Goal: Information Seeking & Learning: Understand process/instructions

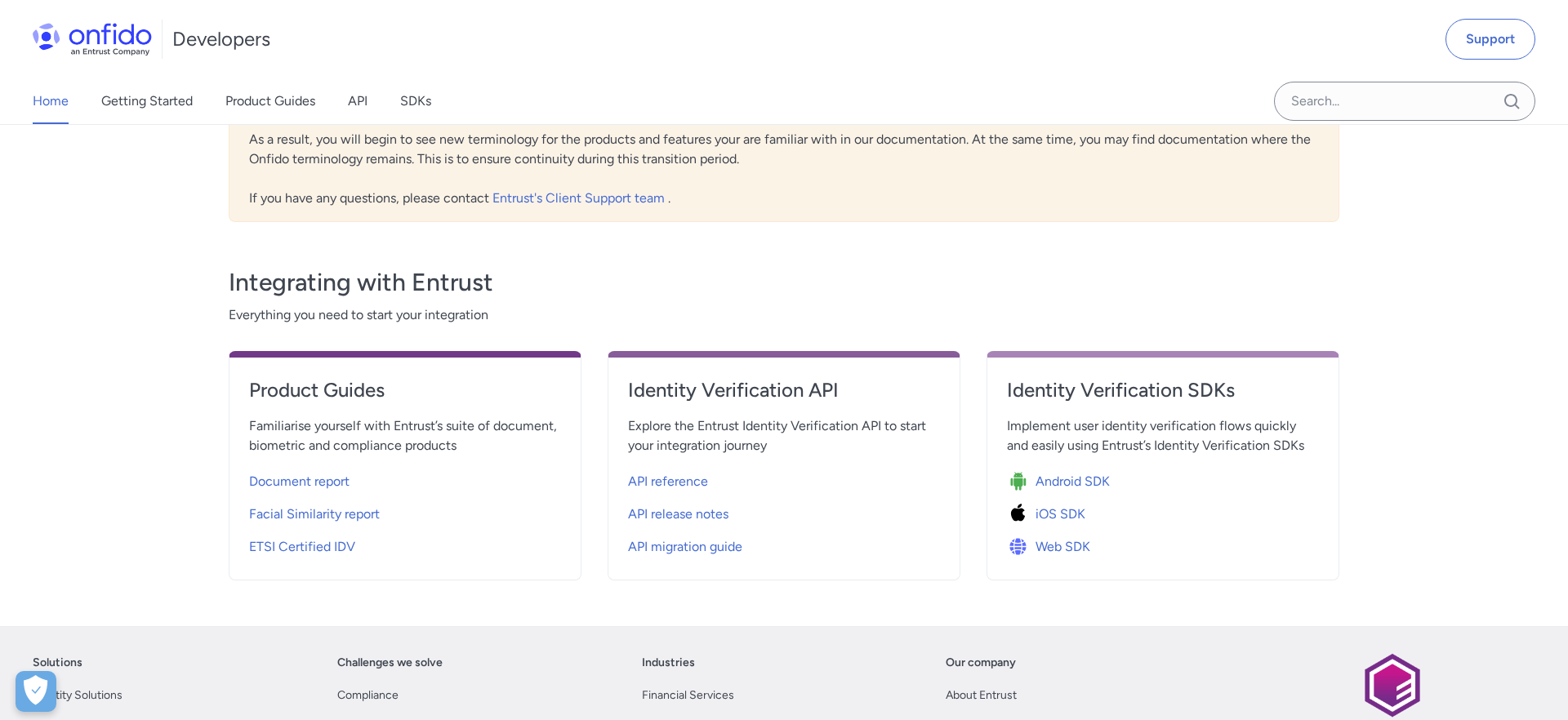
scroll to position [429, 0]
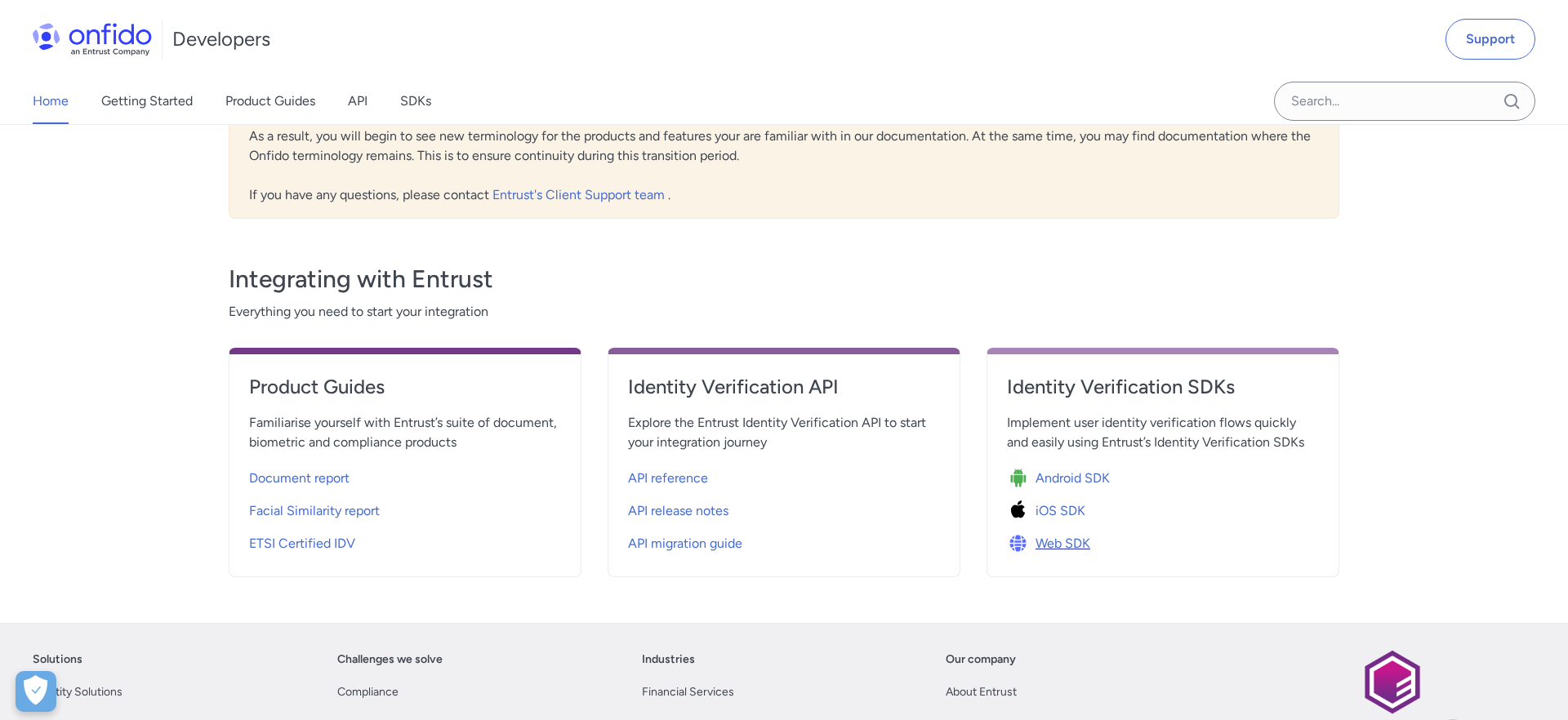
click at [1025, 539] on img at bounding box center [1021, 543] width 28 height 23
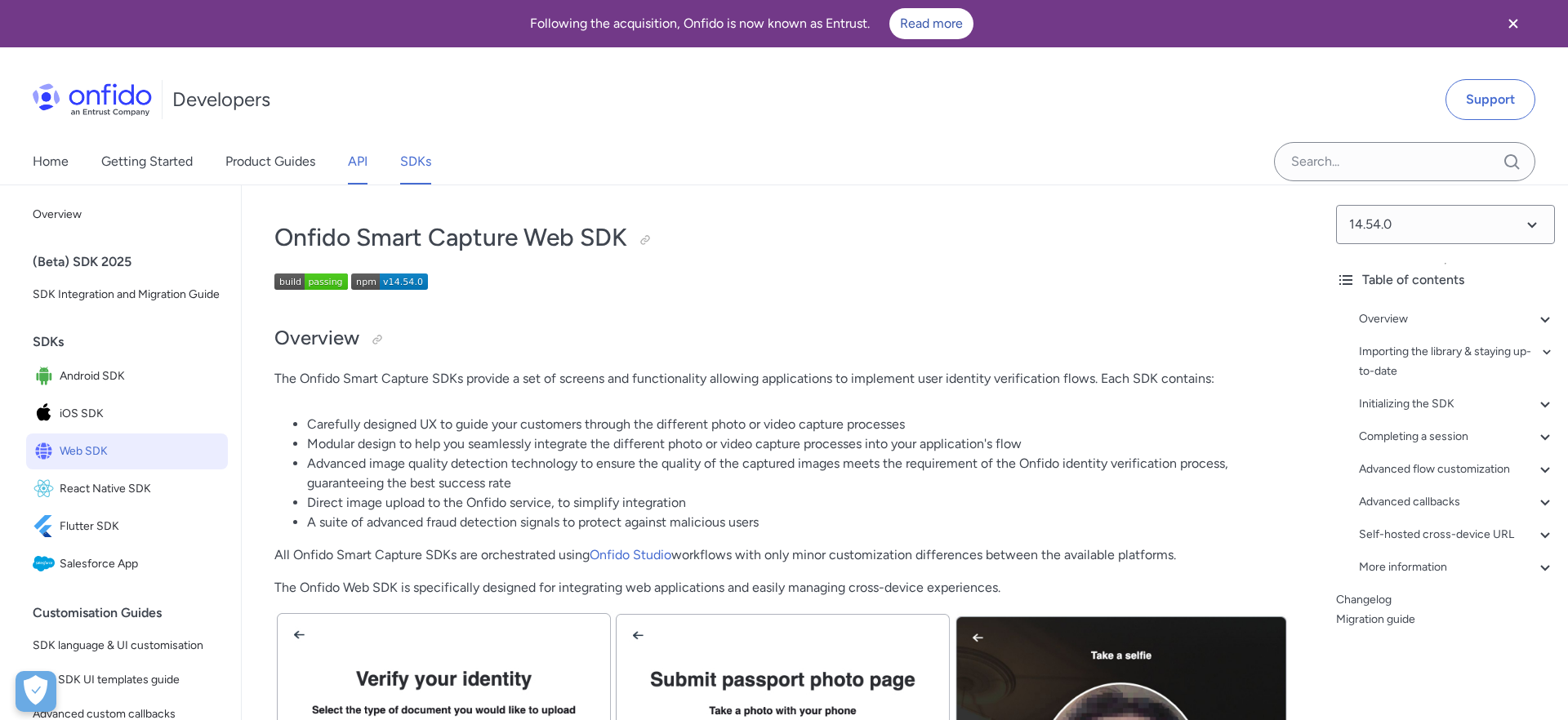
click at [363, 163] on link "API" at bounding box center [357, 161] width 19 height 46
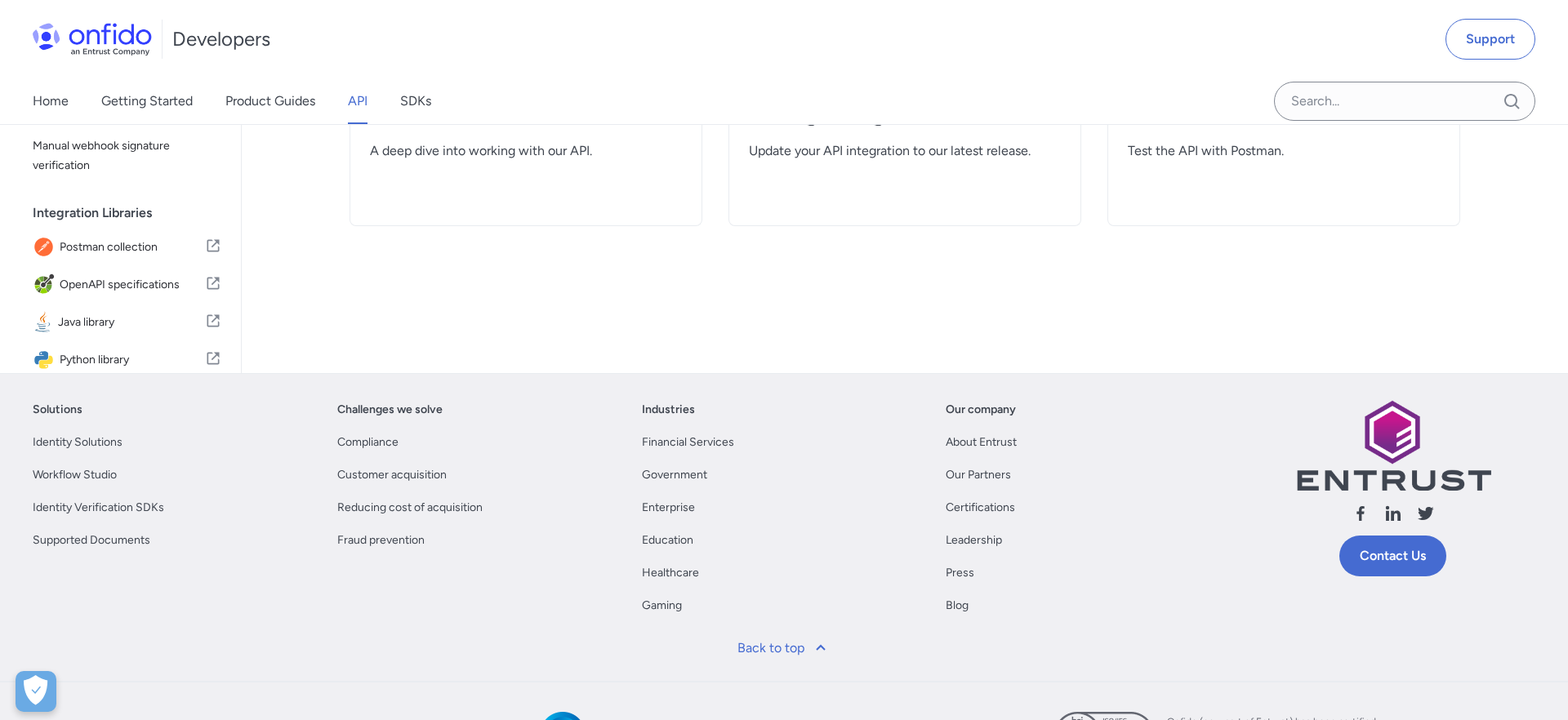
scroll to position [316, 0]
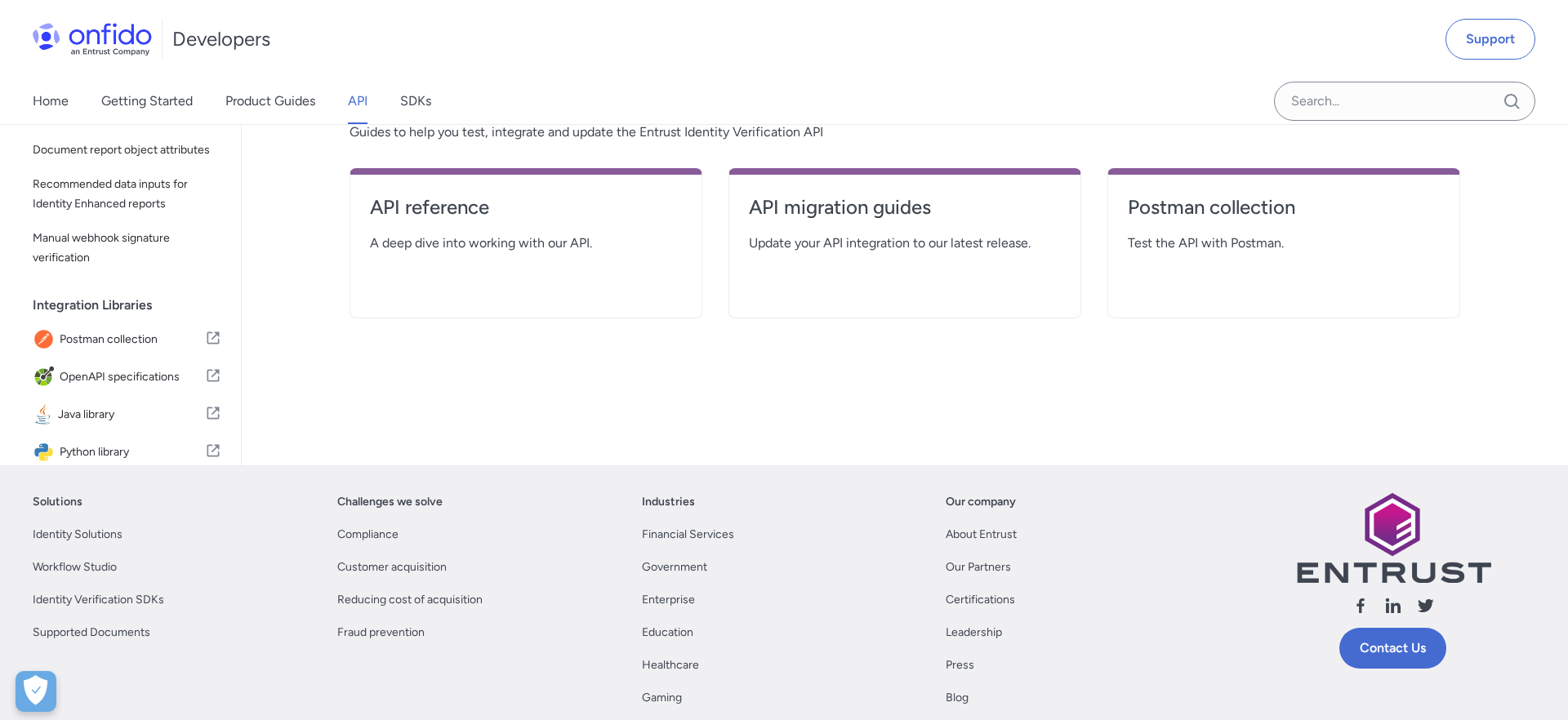
click at [613, 254] on div "API reference A deep dive into working with our API." at bounding box center [525, 244] width 353 height 150
click at [532, 225] on link "API reference" at bounding box center [526, 213] width 312 height 39
select select "http"
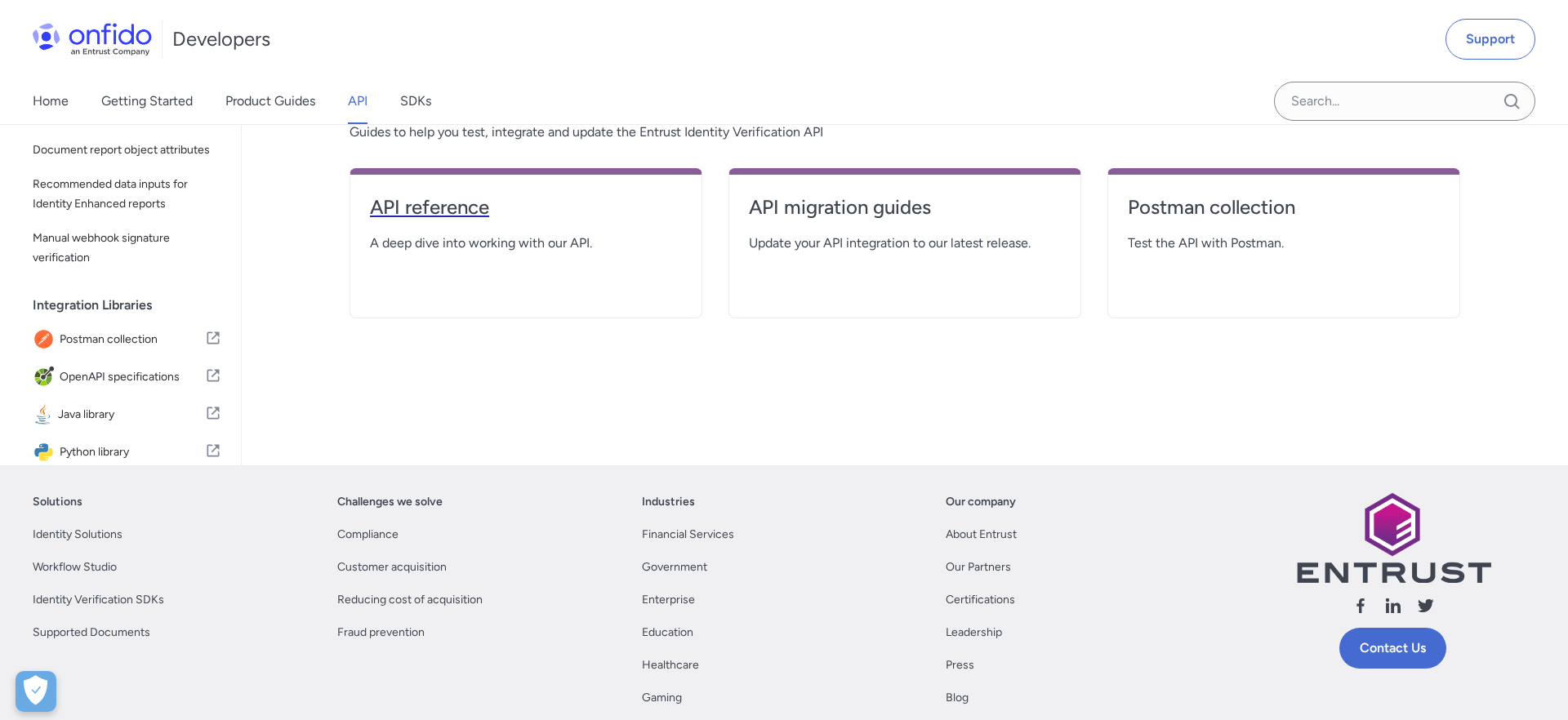
select select "http"
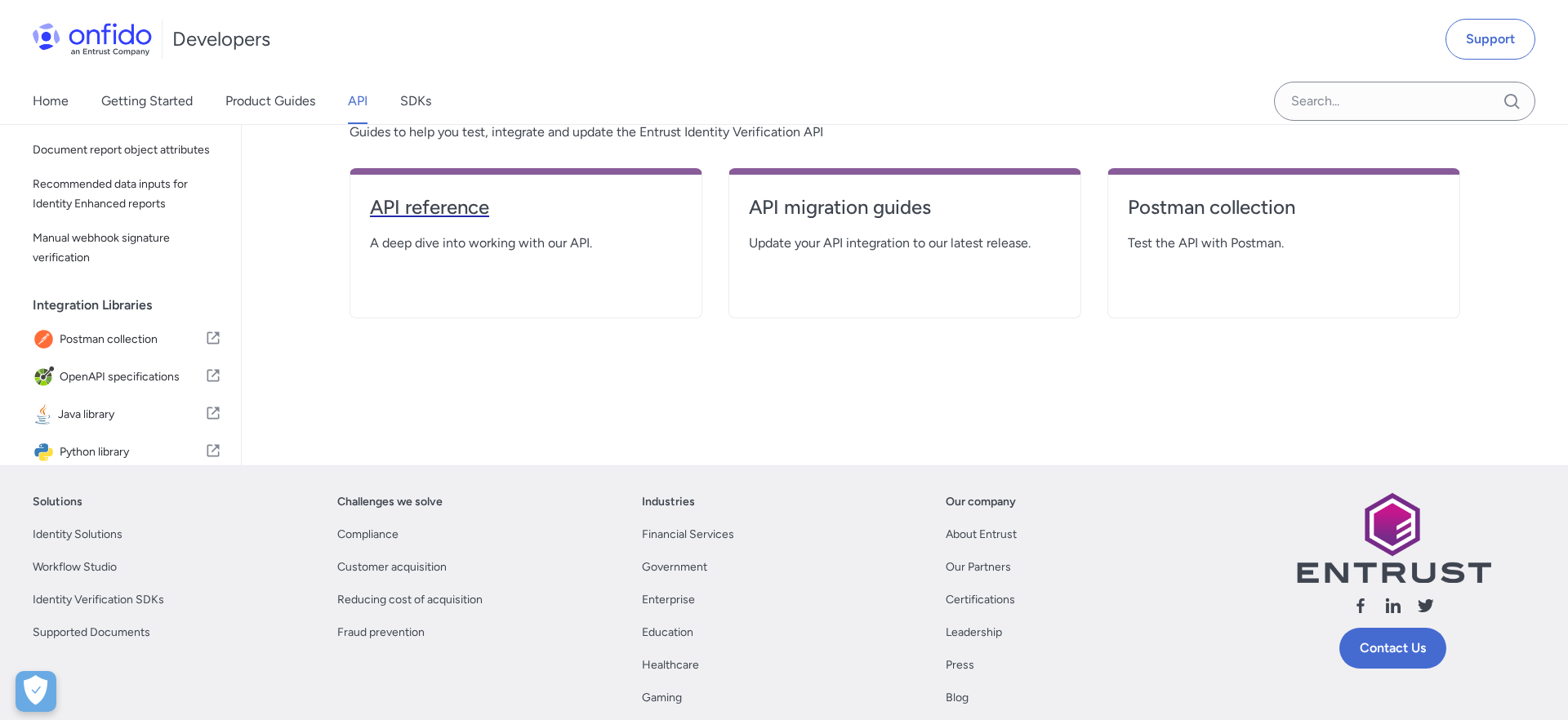
select select "http"
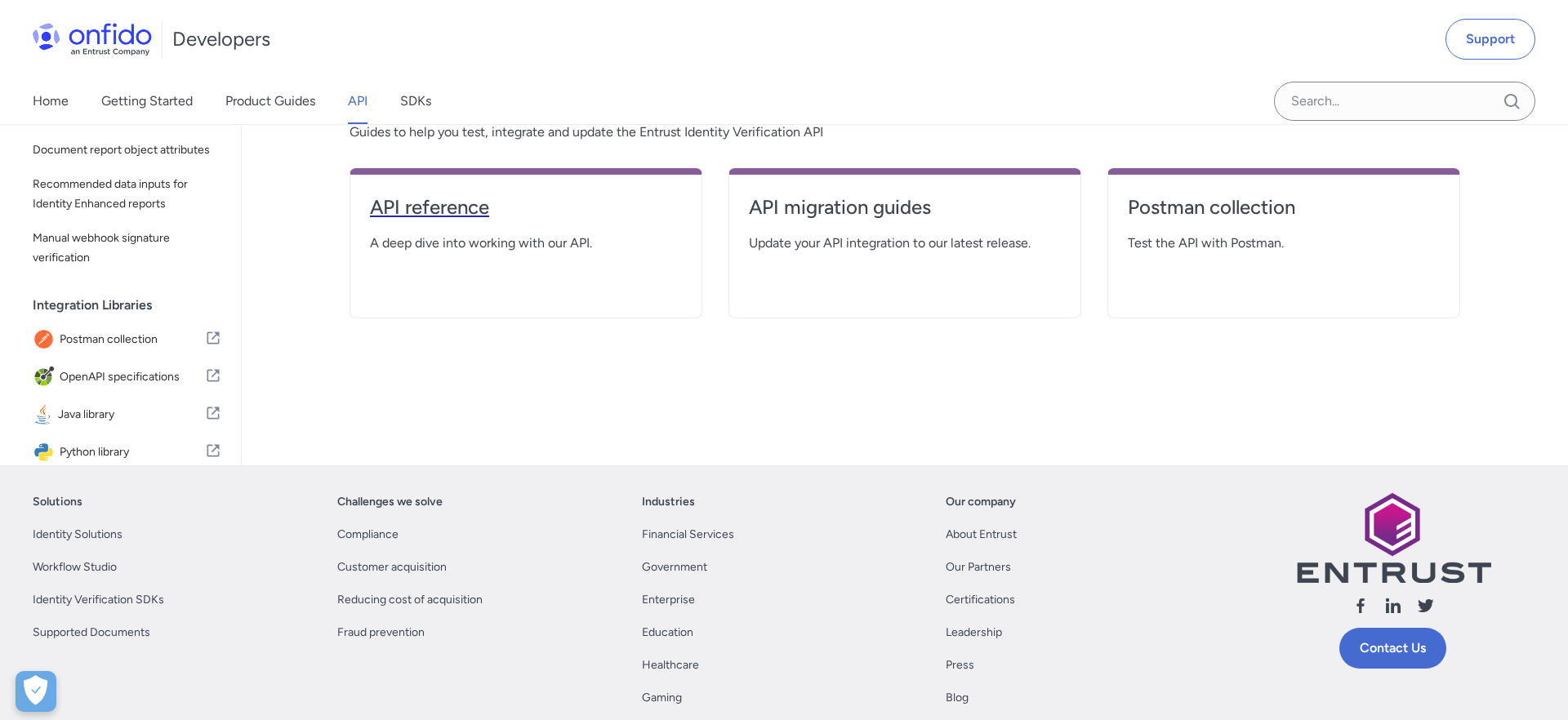
select select "http"
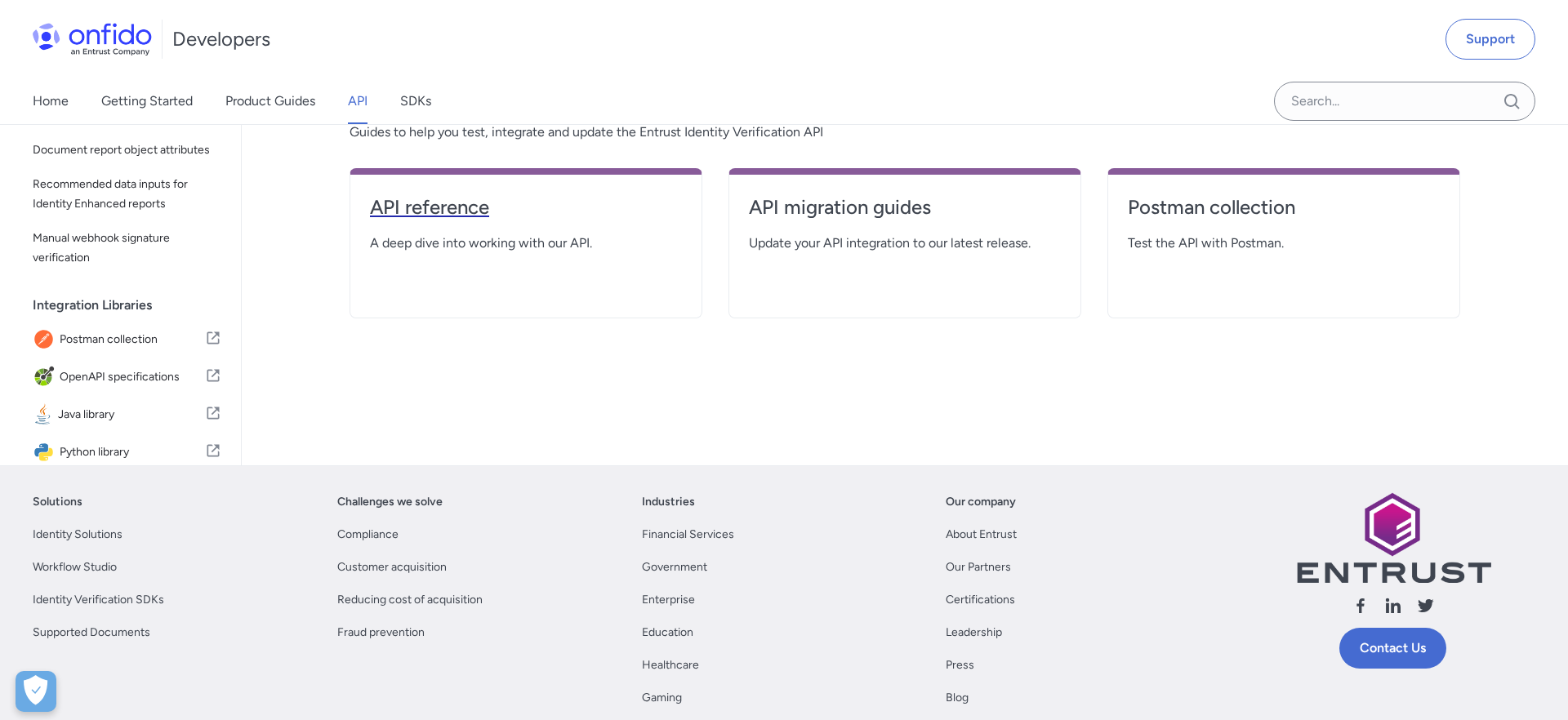
select select "http"
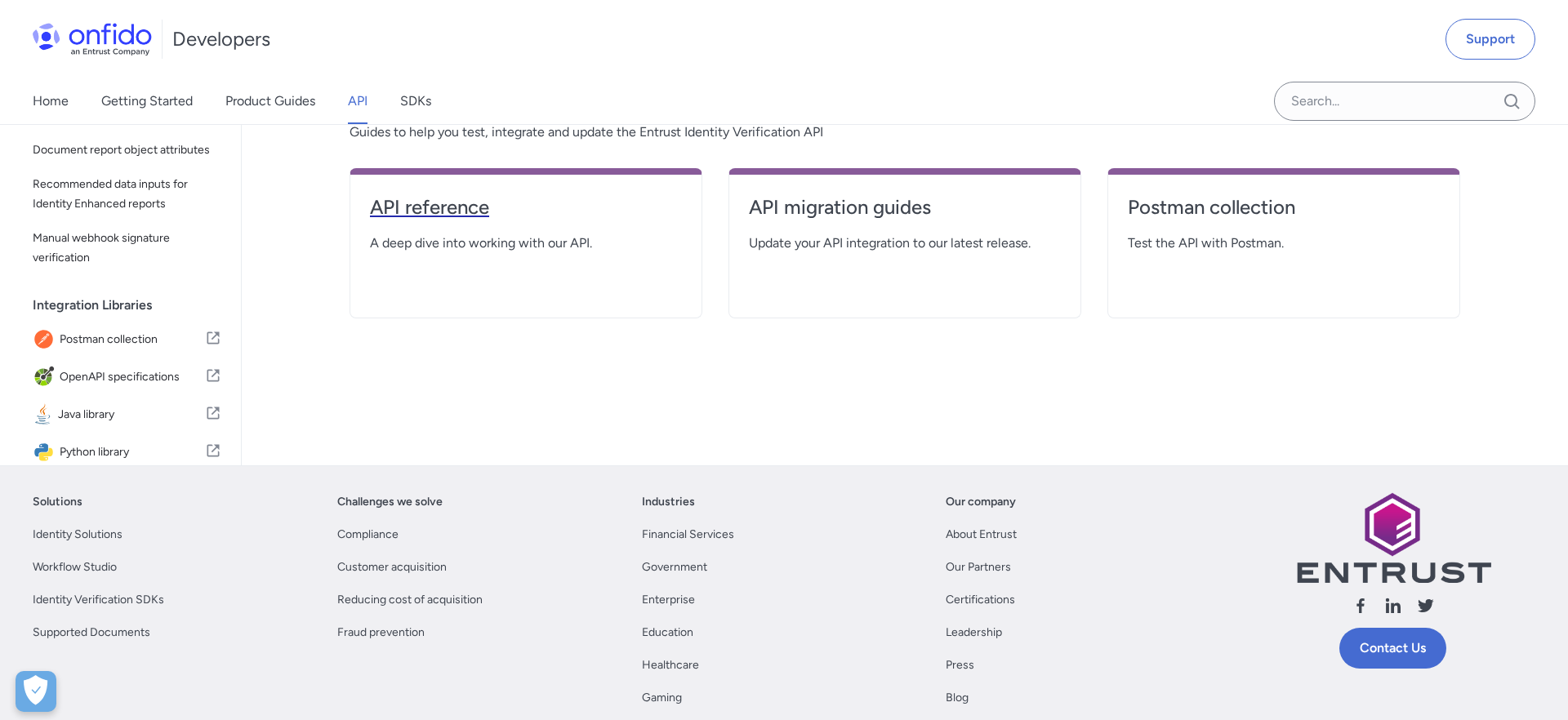
select select "http"
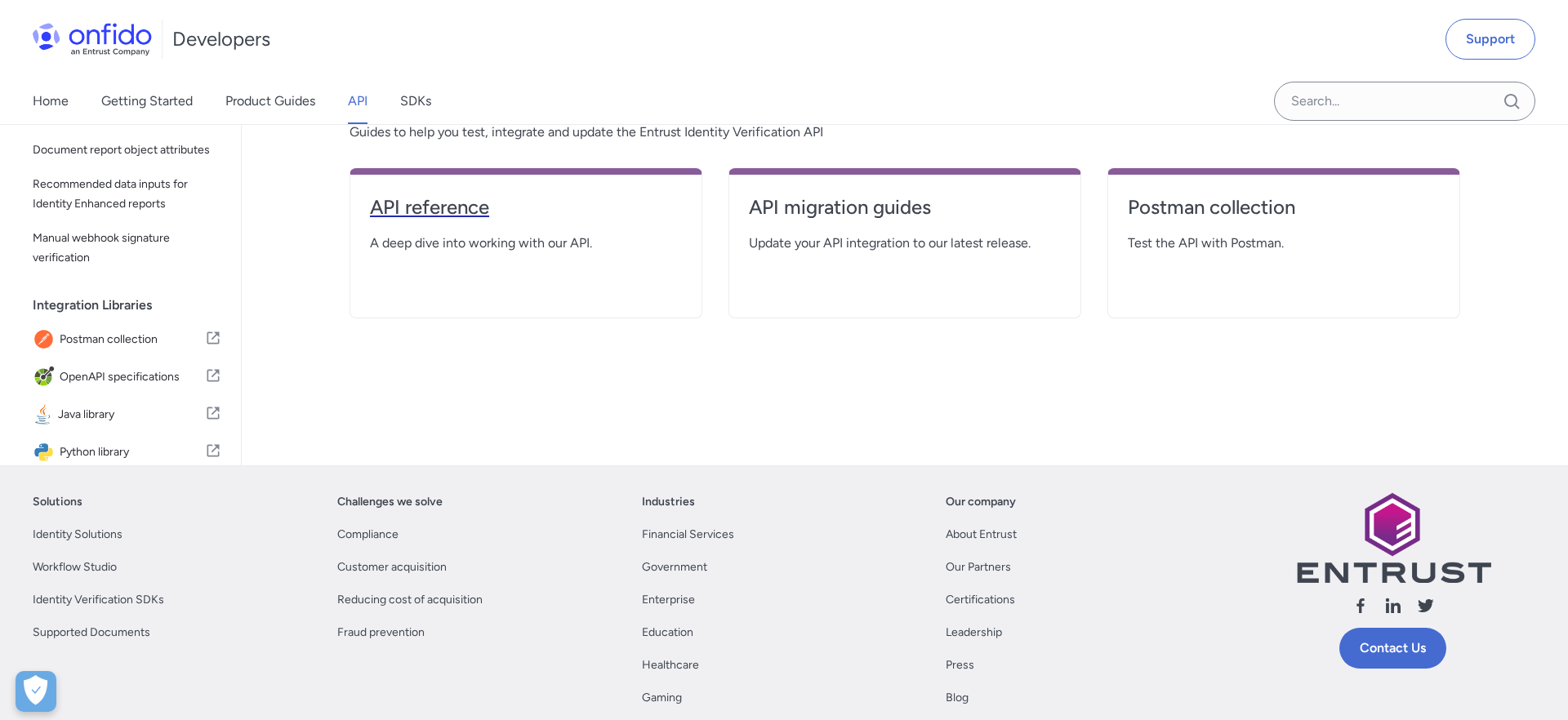
select select "http"
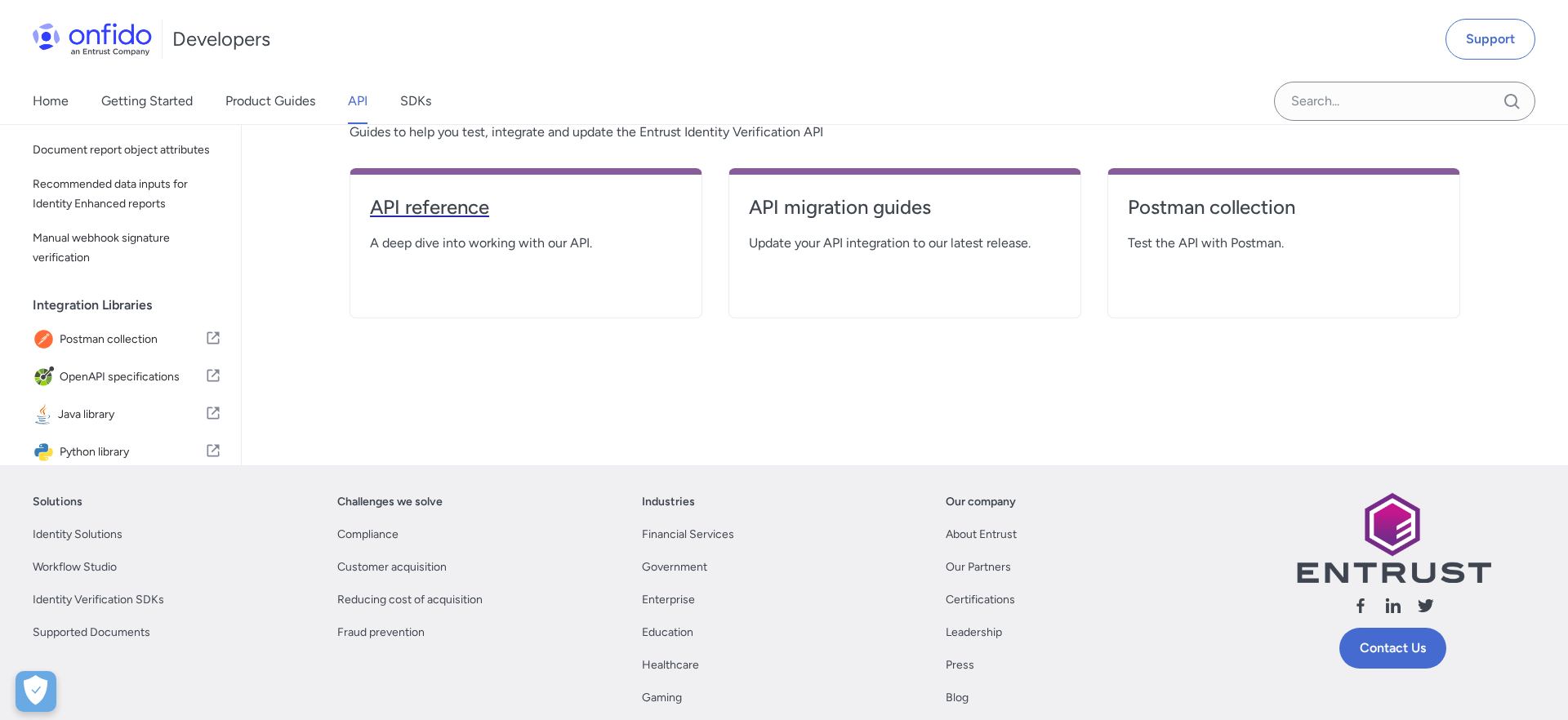
select select "http"
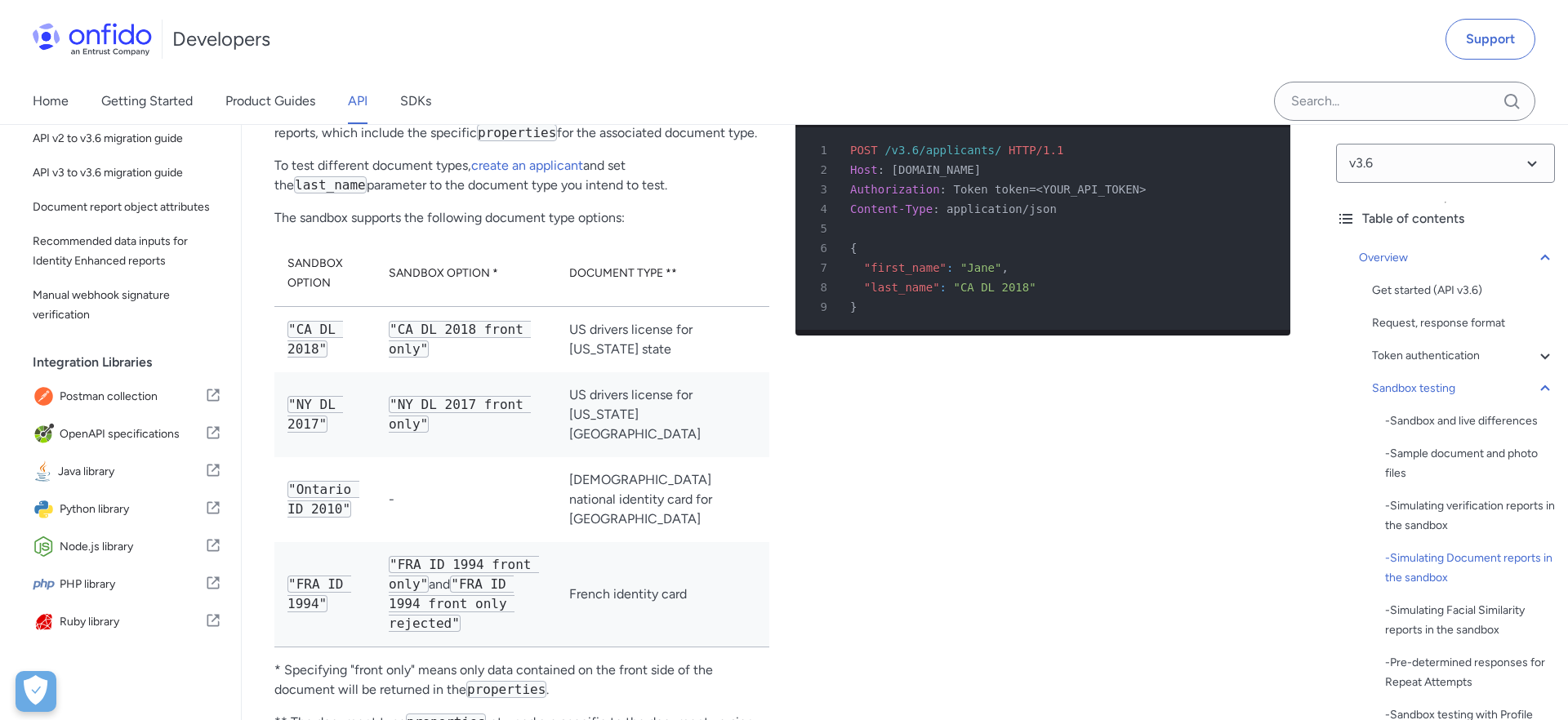
scroll to position [4859, 0]
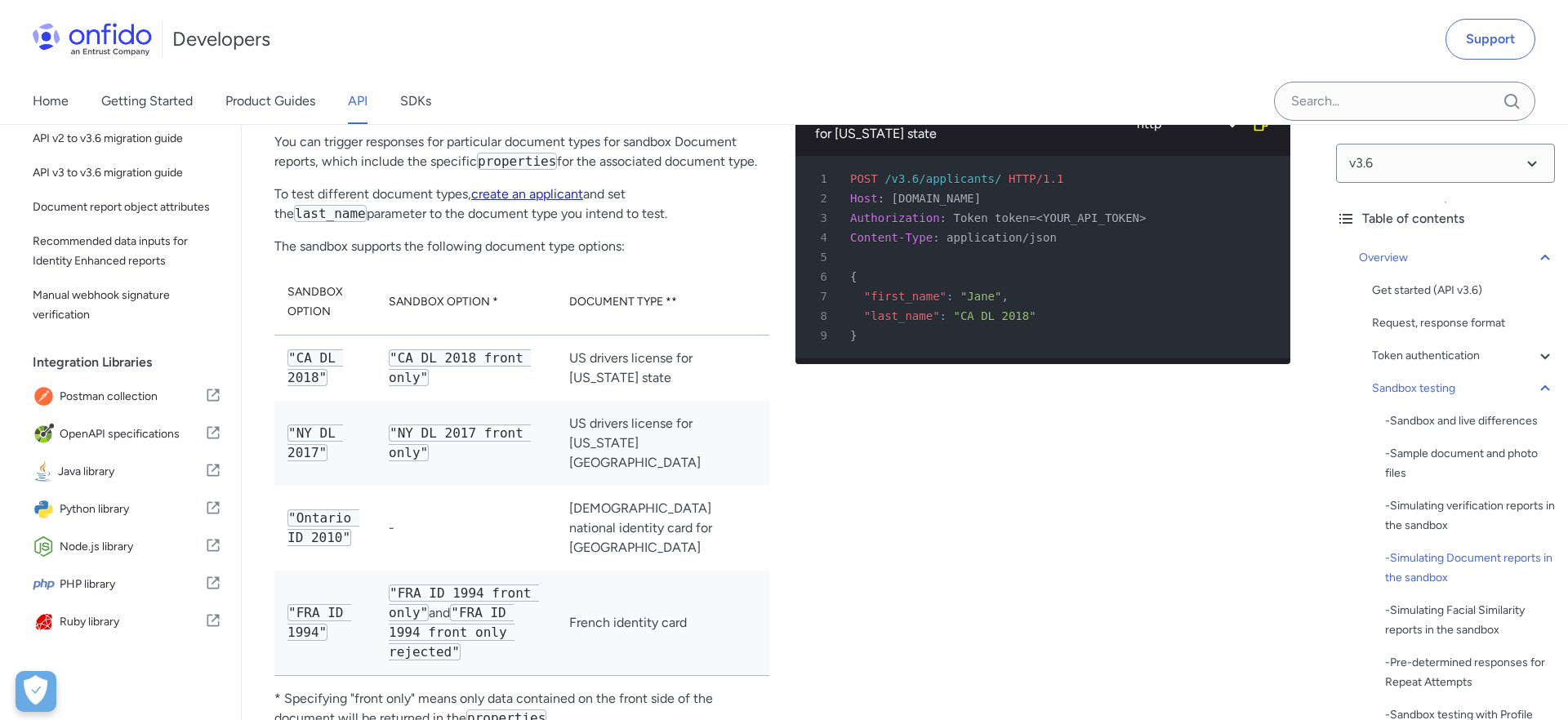
click at [544, 202] on link "create an applicant" at bounding box center [527, 193] width 112 height 16
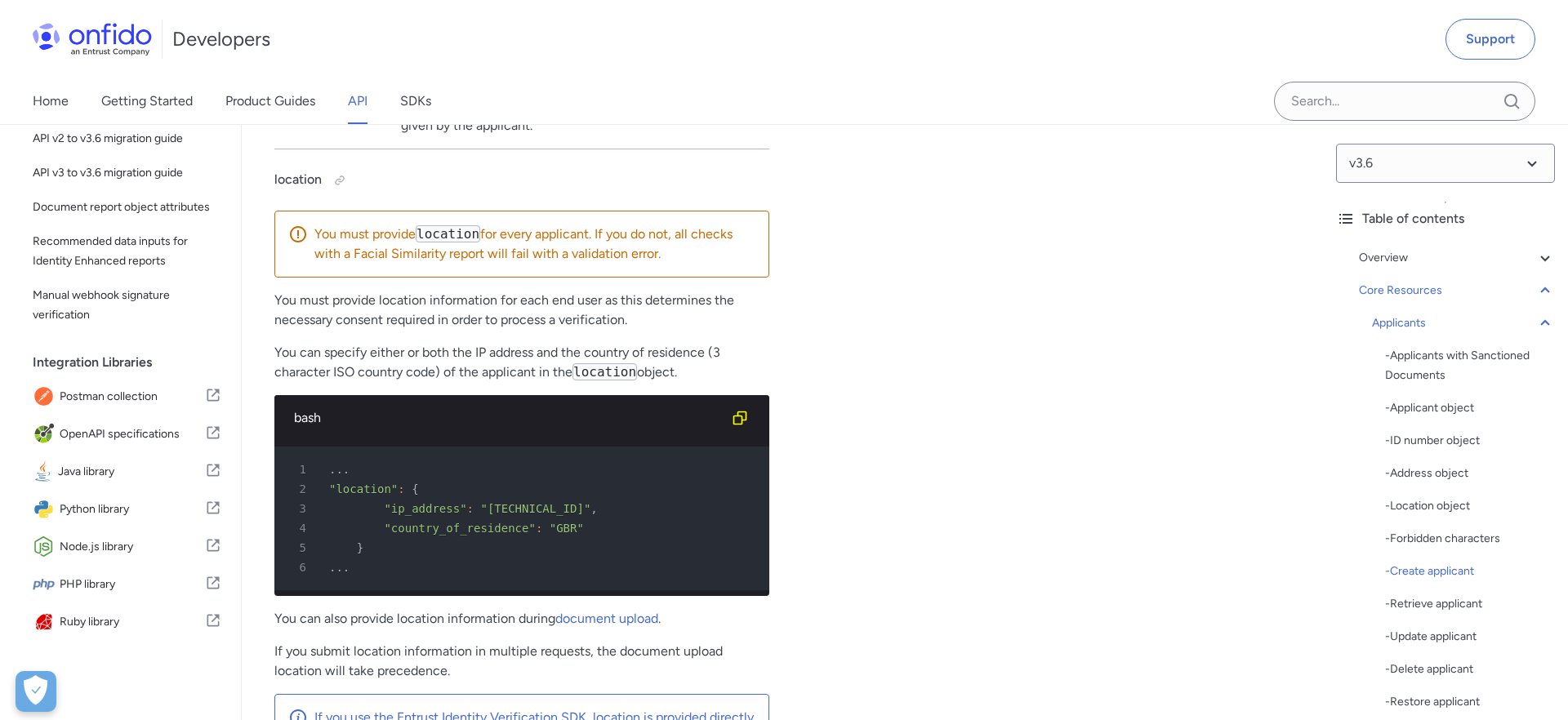
scroll to position [20925, 0]
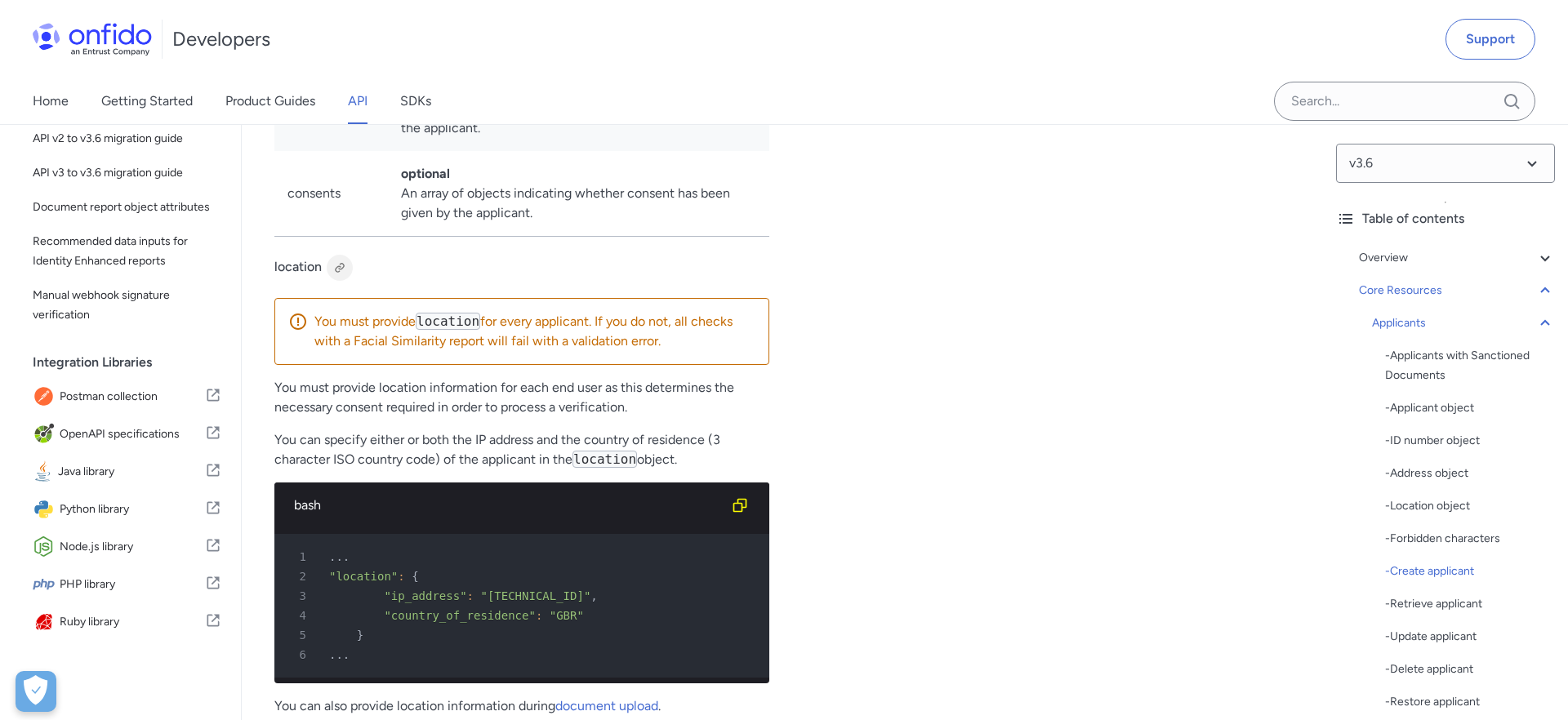
click at [341, 274] on div at bounding box center [339, 267] width 13 height 13
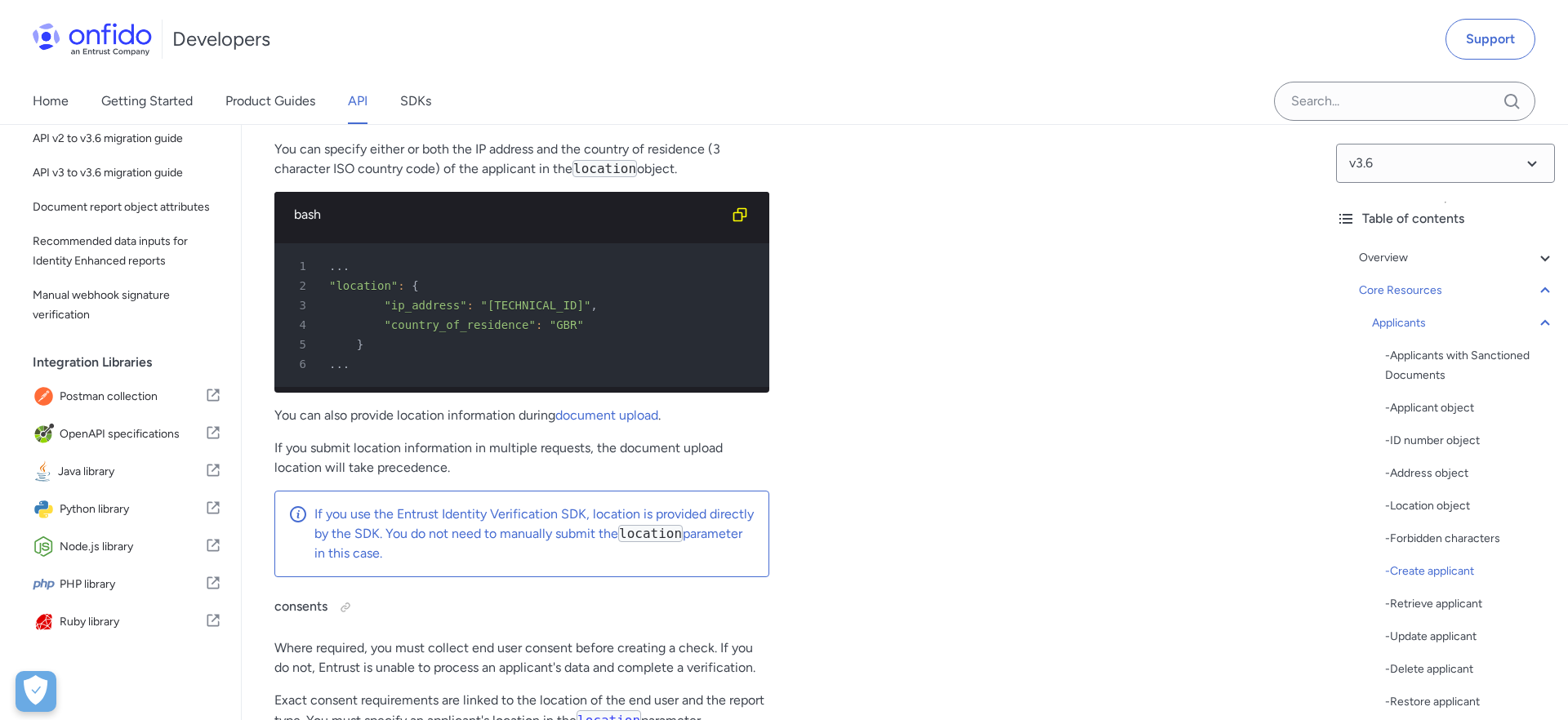
scroll to position [21259, 0]
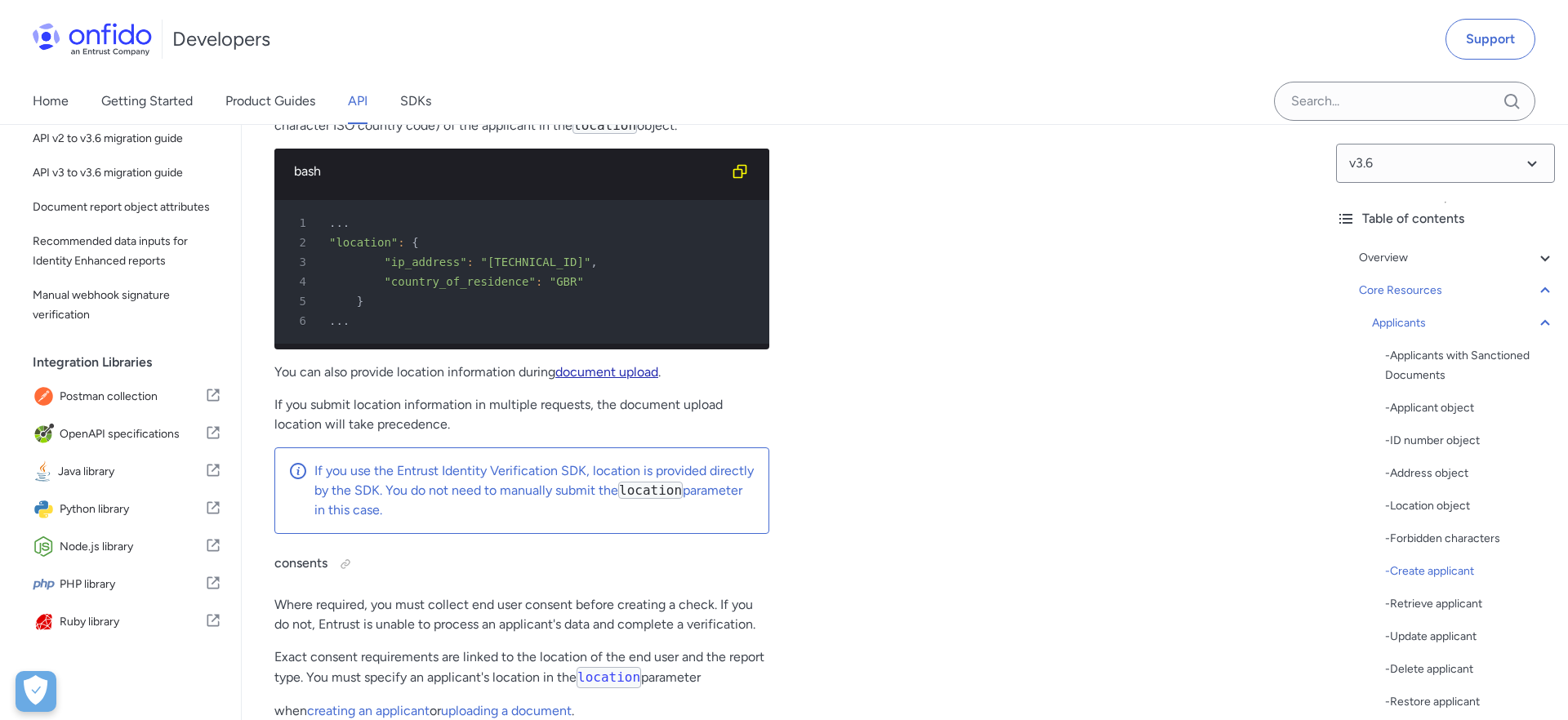
click at [596, 379] on link "document upload" at bounding box center [607, 371] width 103 height 16
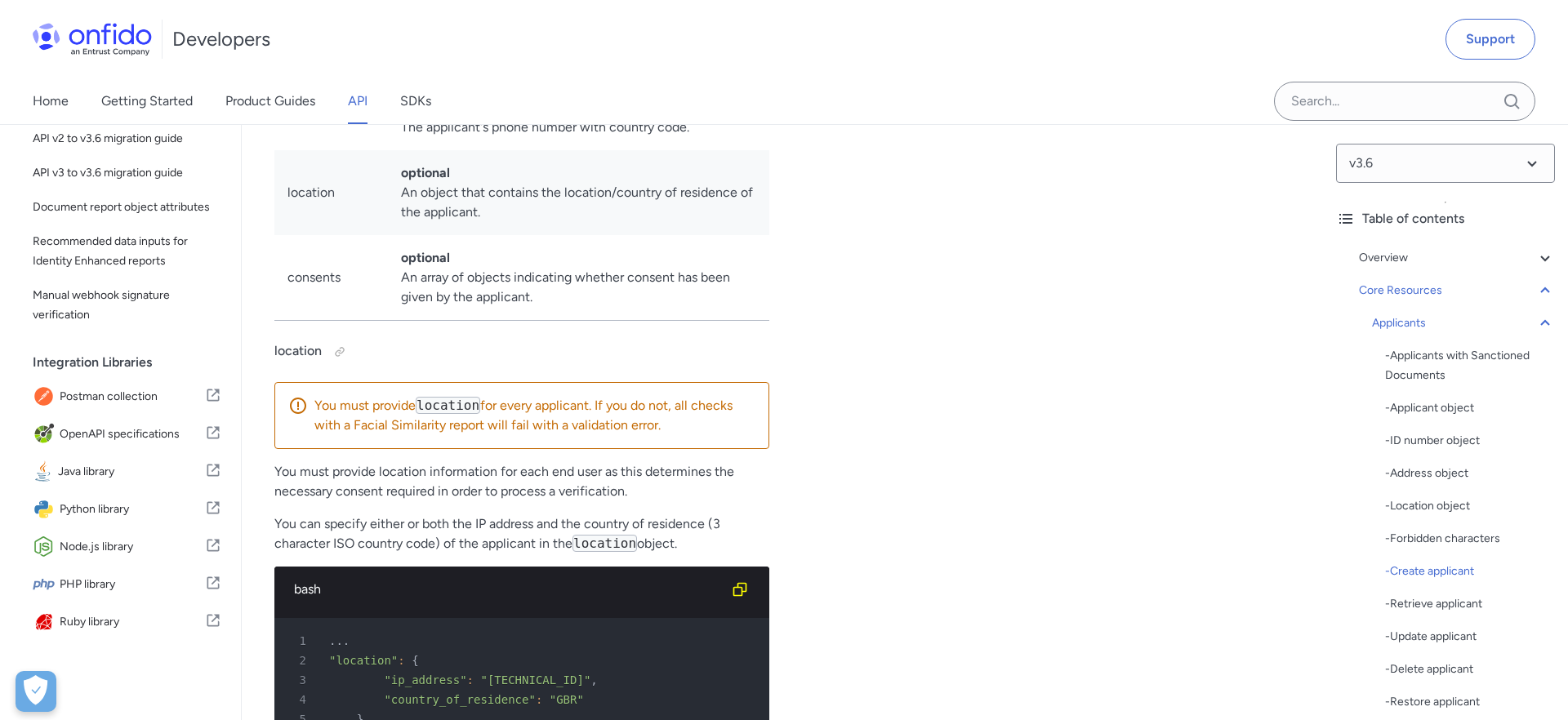
scroll to position [20841, 0]
click at [527, 436] on p "You must provide location for every applicant. If you do not, all checks with a…" at bounding box center [534, 416] width 441 height 39
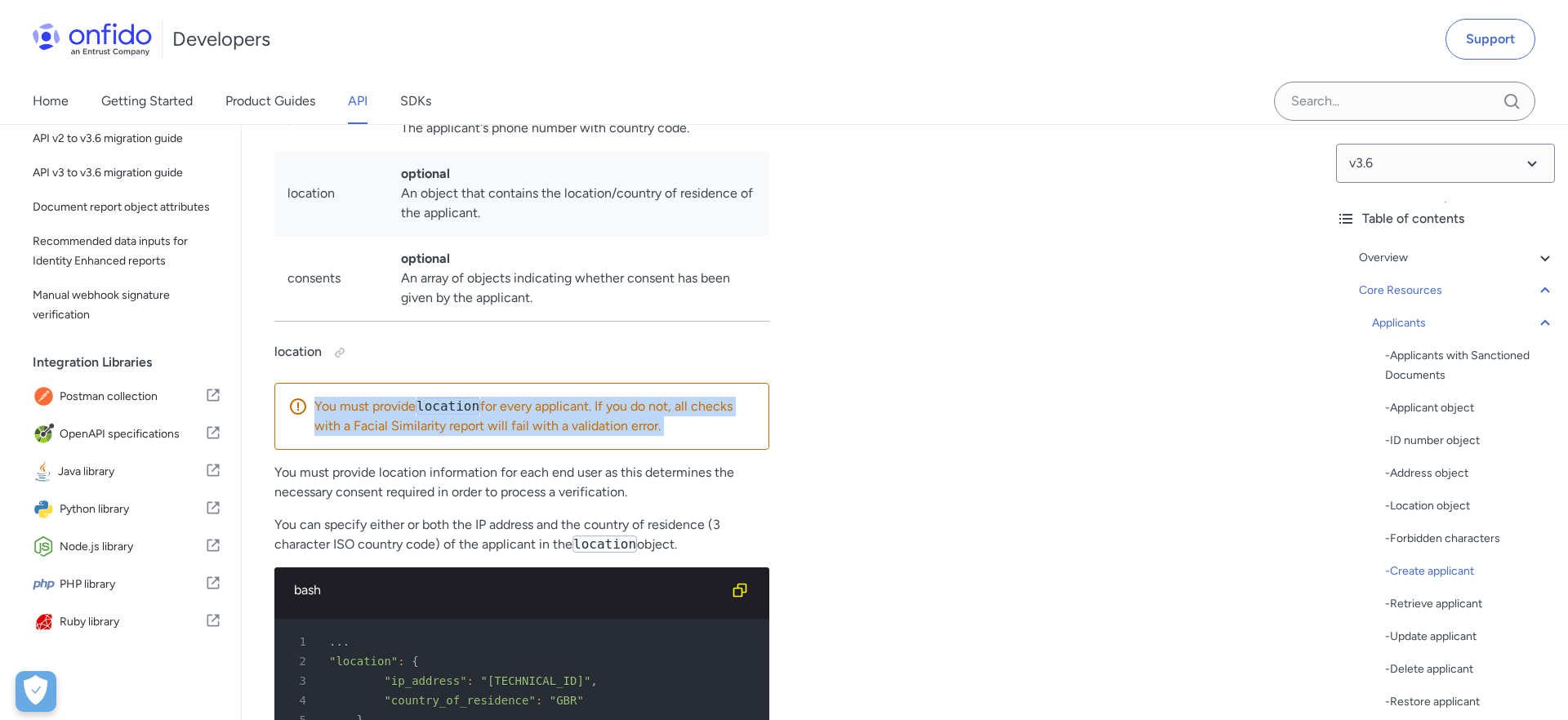
click at [527, 436] on p "You must provide location for every applicant. If you do not, all checks with a…" at bounding box center [534, 416] width 441 height 39
copy p "You must provide location for every applicant. If you do not, all checks with a…"
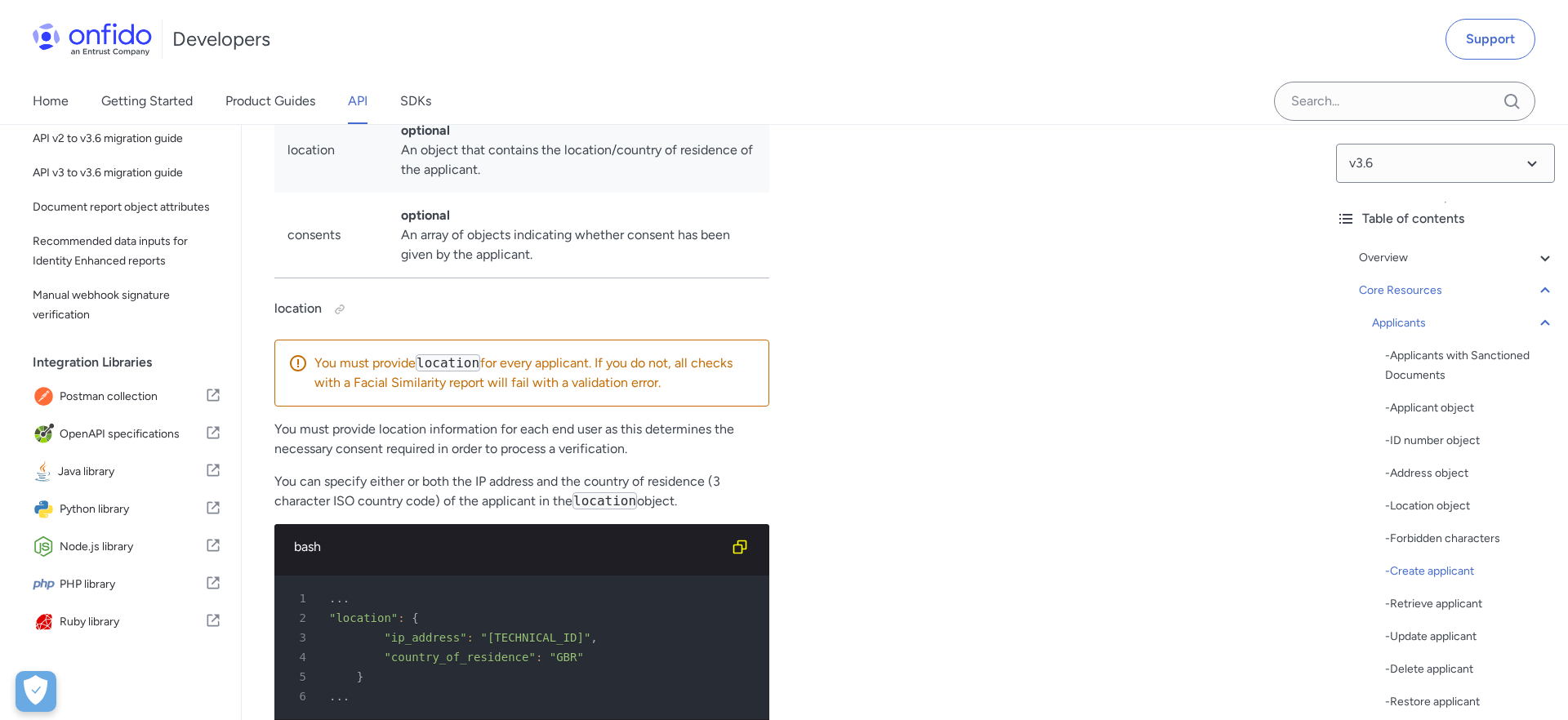
scroll to position [20900, 0]
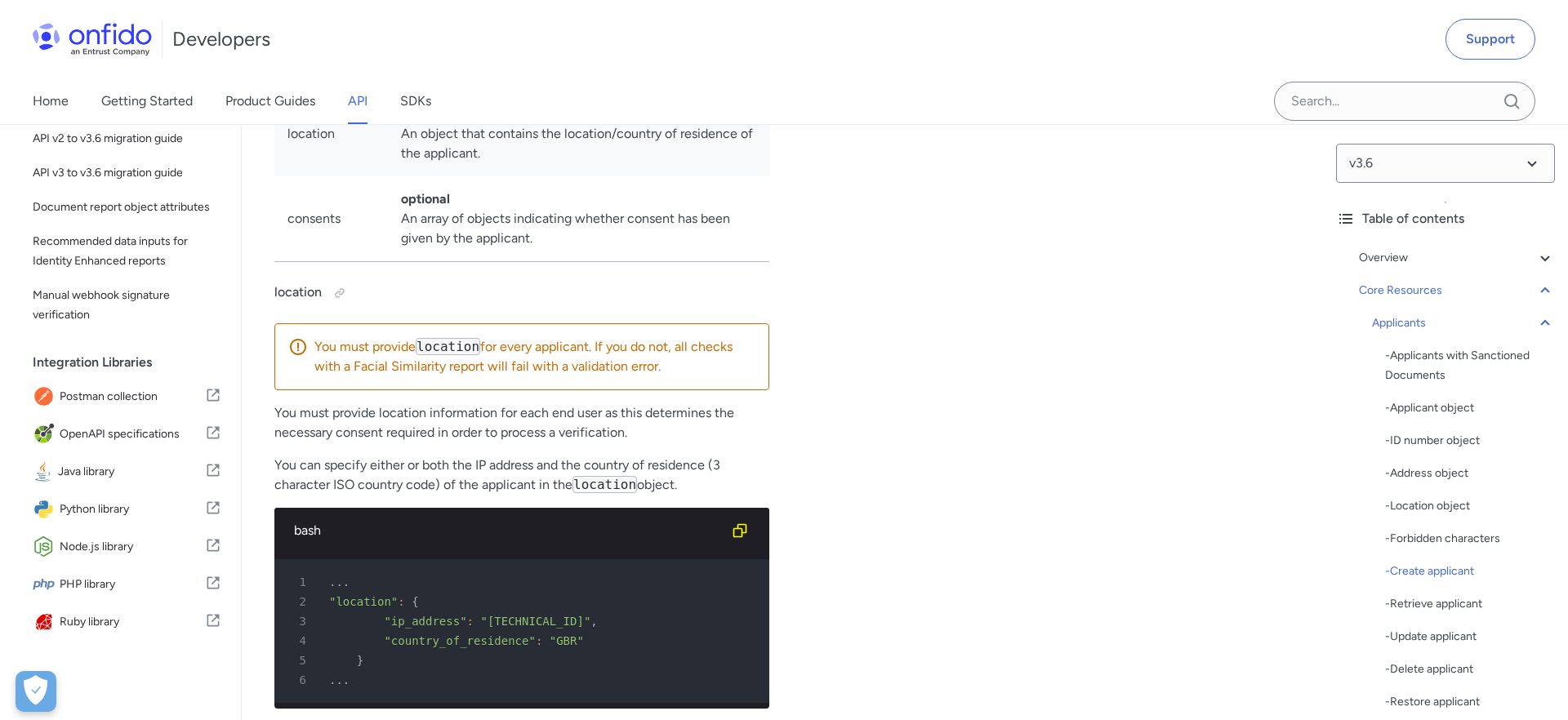
click at [760, 262] on td "optional An array of objects indicating whether consent has been given by the a…" at bounding box center [578, 219] width 381 height 86
click at [1166, 275] on div "Create an applicant ruby python php javascript java http bash 1 POST /v3.6/appl…" at bounding box center [1043, 557] width 495 height 2863
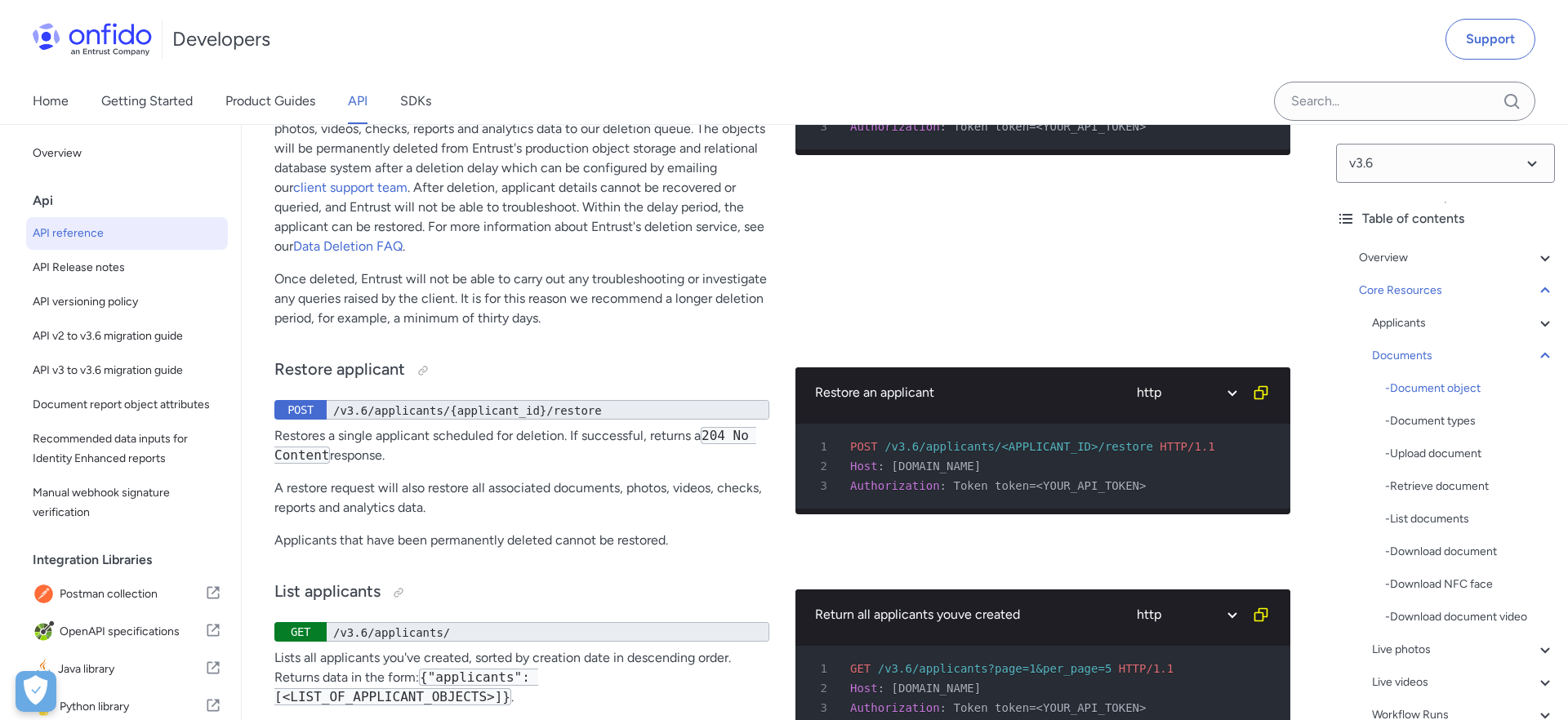
scroll to position [23421, 0]
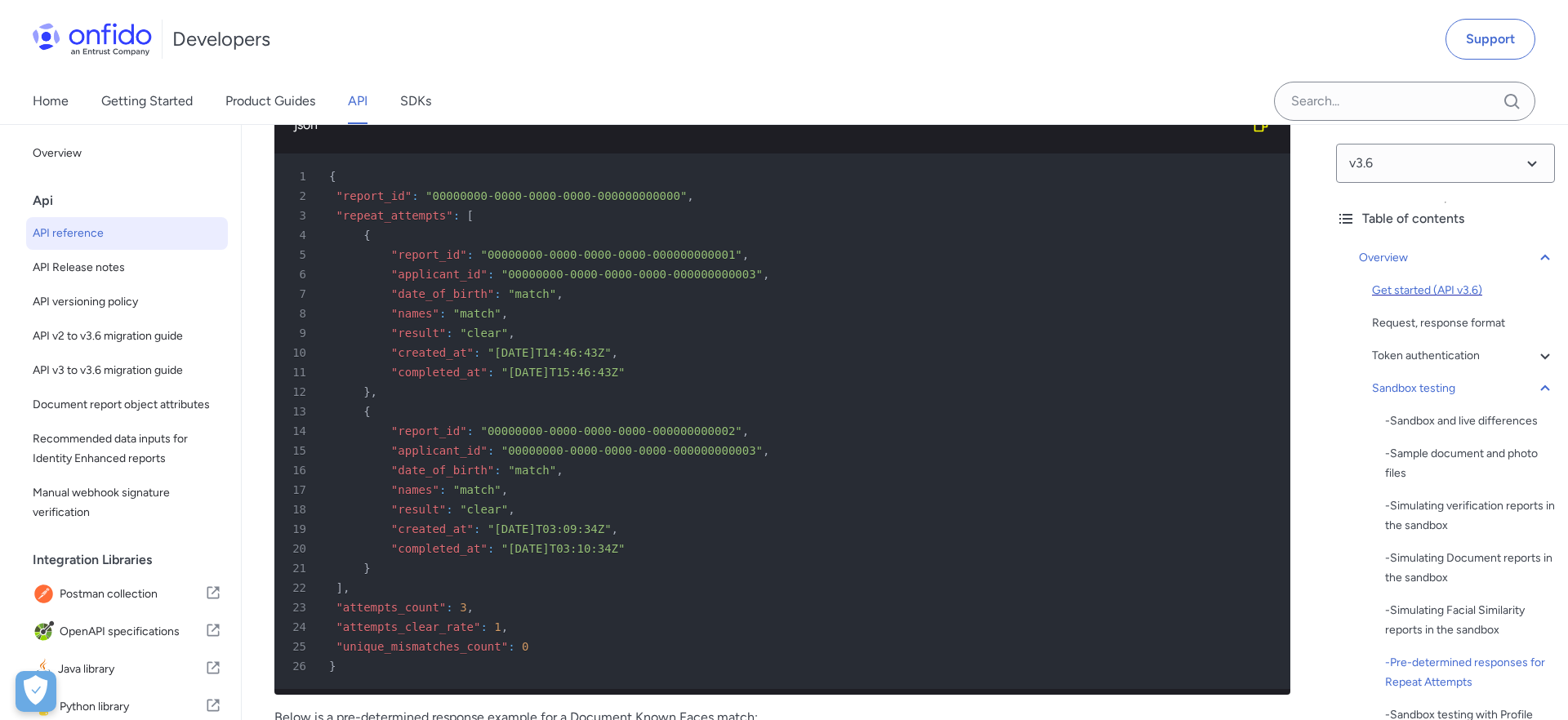
click at [1431, 288] on div "Get started (API v3.6)" at bounding box center [1464, 289] width 183 height 19
